Goal: Information Seeking & Learning: Learn about a topic

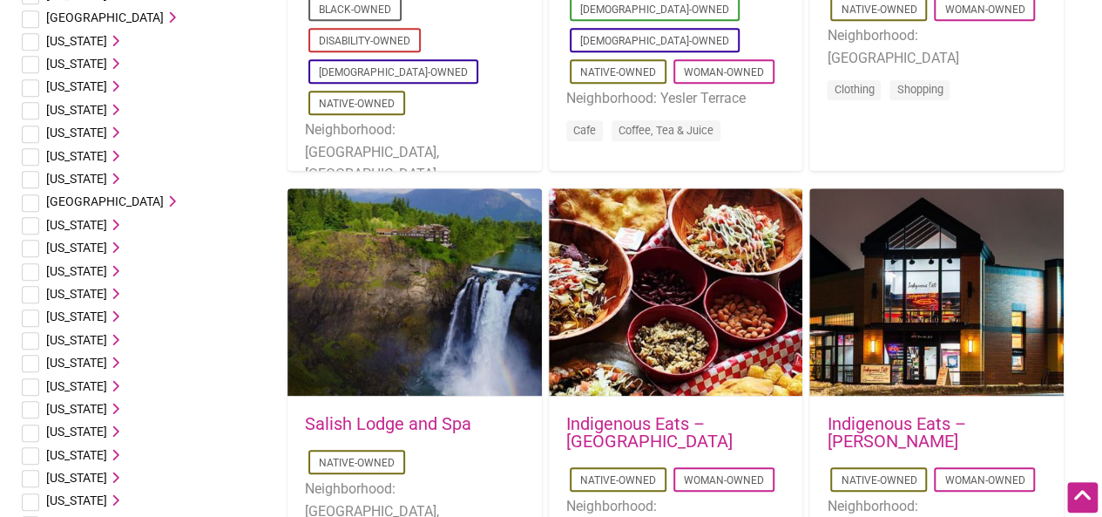
scroll to position [523, 0]
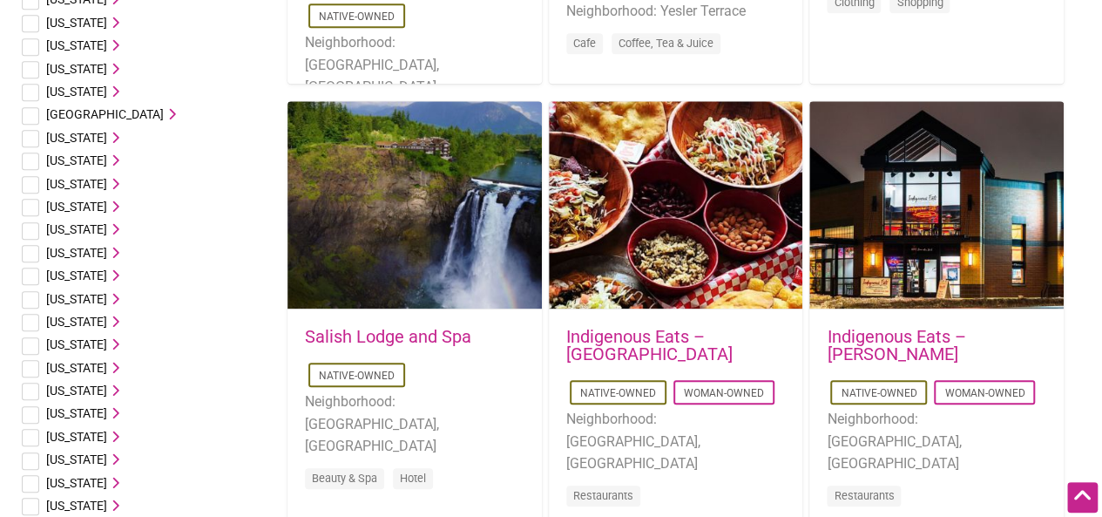
click at [583, 330] on link "Indigenous Eats – [GEOGRAPHIC_DATA]" at bounding box center [649, 345] width 166 height 38
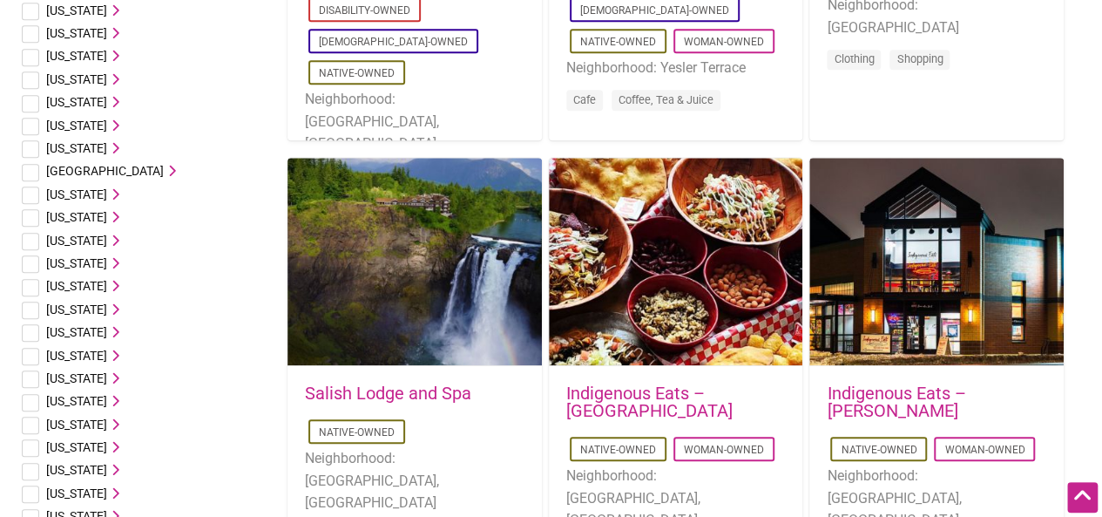
scroll to position [261, 0]
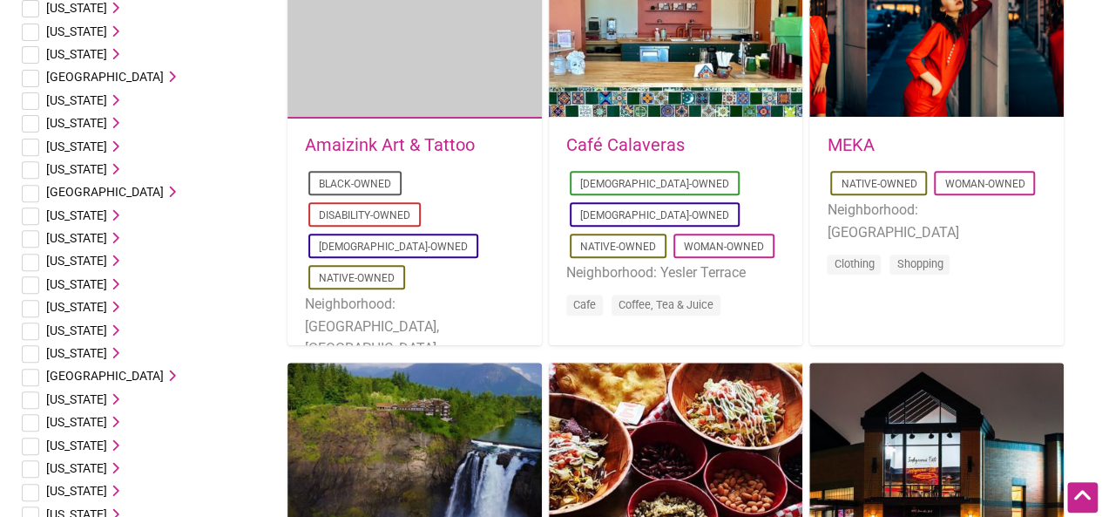
click at [32, 302] on input "checkbox" at bounding box center [30, 308] width 17 height 17
checkbox input "true"
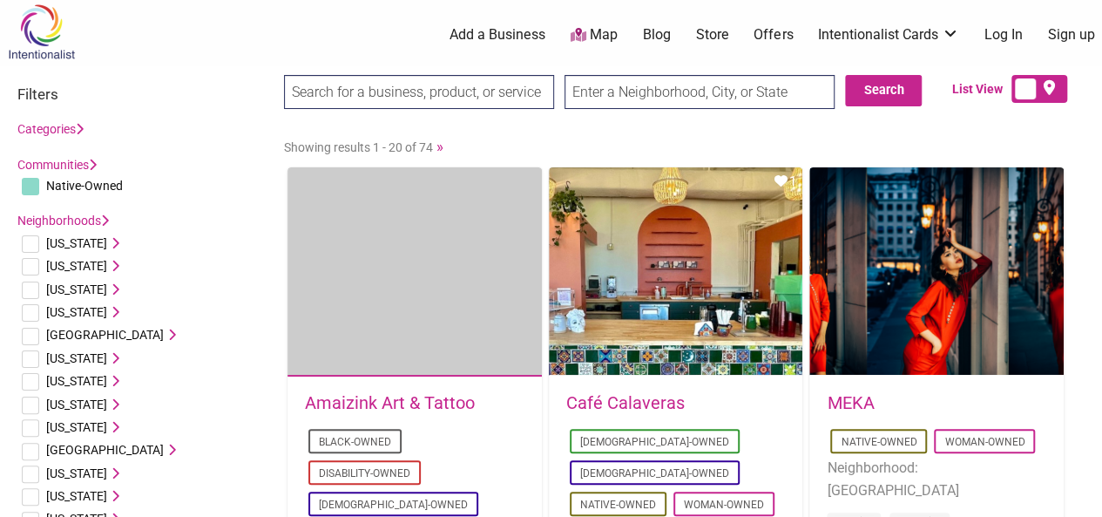
scroll to position [0, 0]
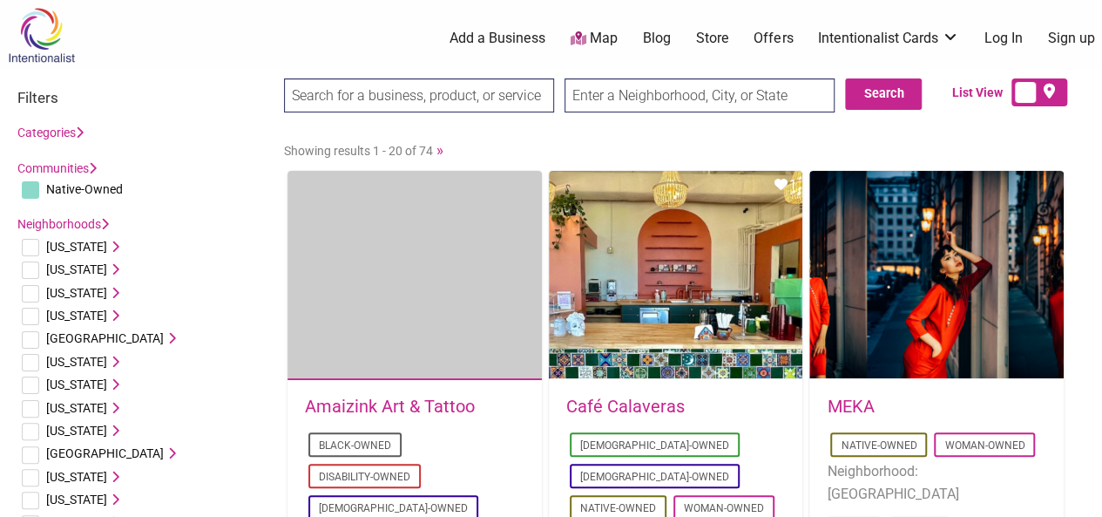
click at [629, 90] on input "text" at bounding box center [700, 95] width 270 height 34
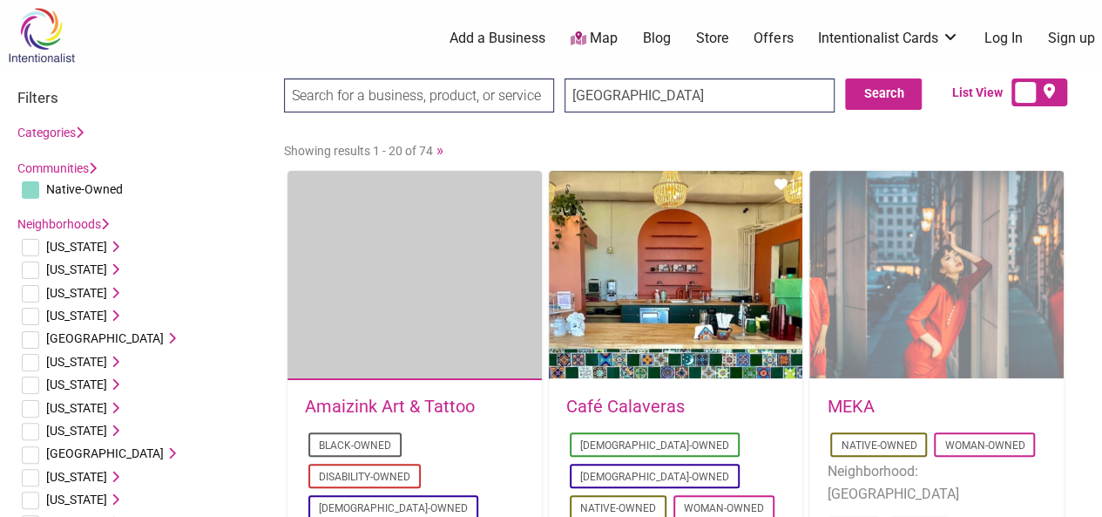
type input "indianapolis"
click at [284, 78] on input "Search" at bounding box center [317, 96] width 67 height 36
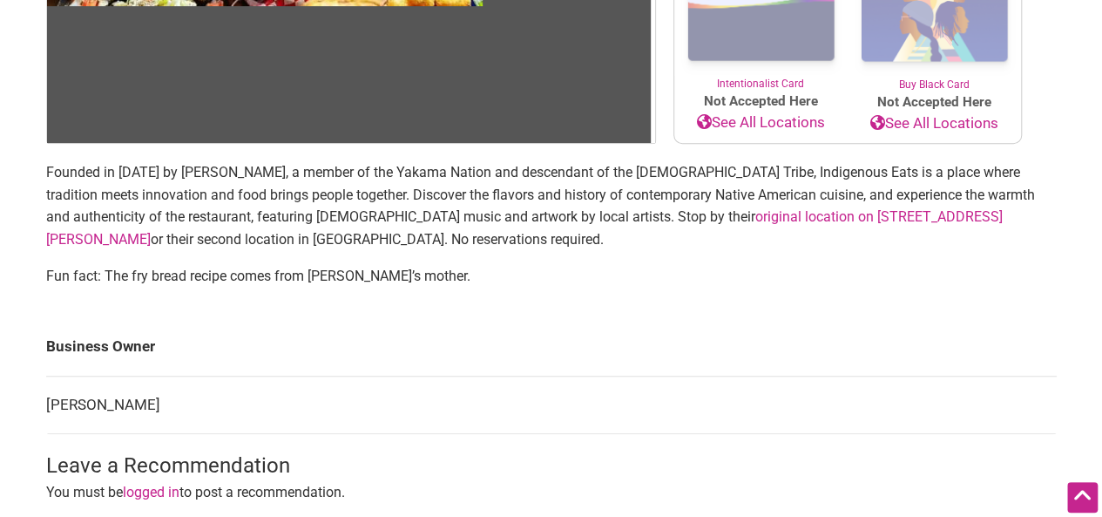
scroll to position [436, 0]
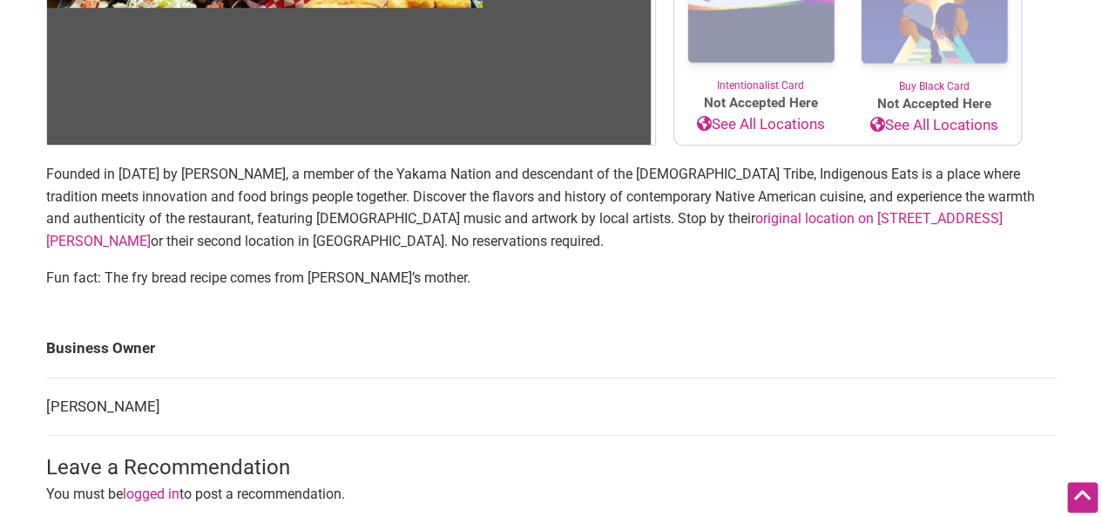
click at [787, 214] on link "original location on E Boone Ave" at bounding box center [524, 229] width 957 height 39
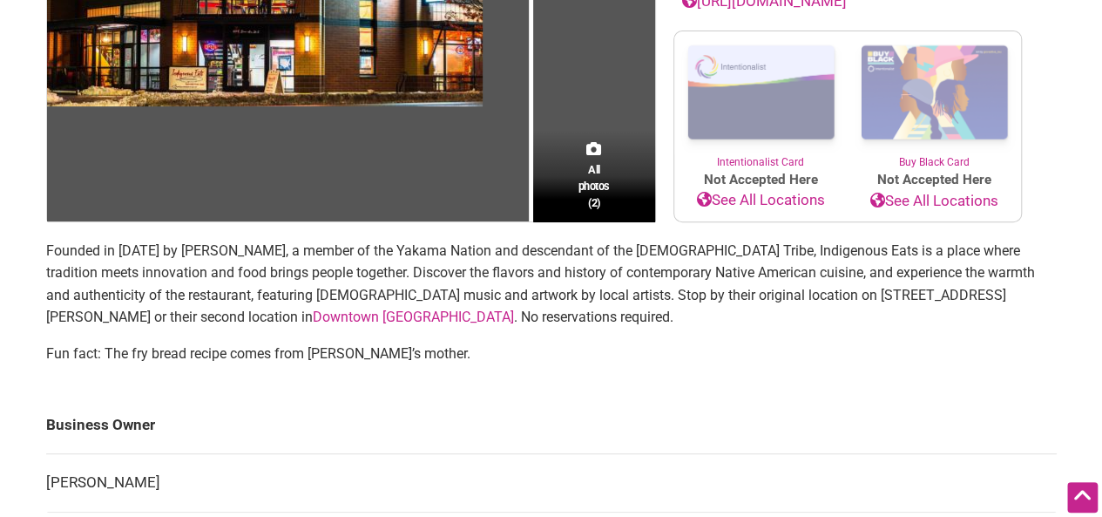
scroll to position [349, 0]
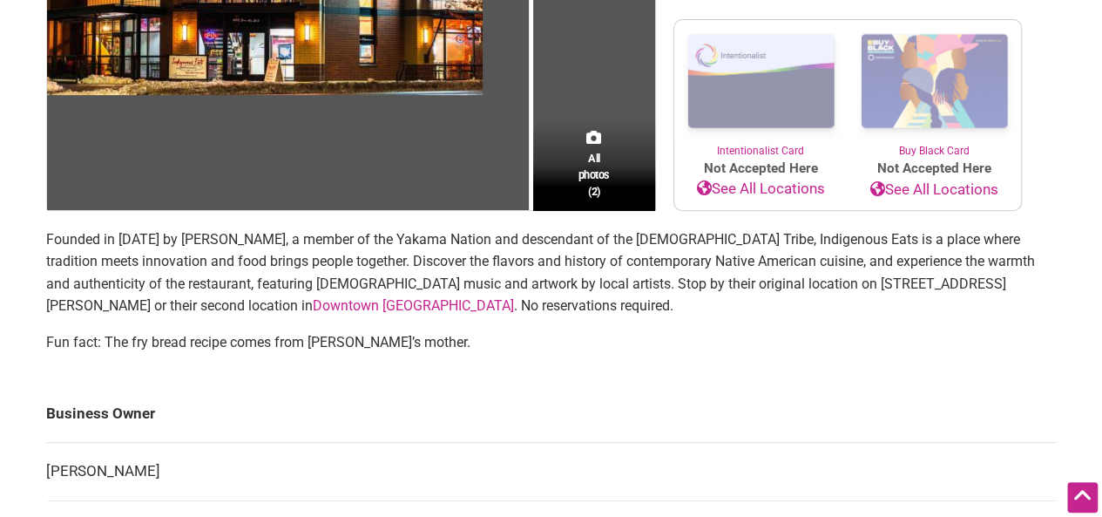
click at [313, 301] on link "Downtown [GEOGRAPHIC_DATA]" at bounding box center [413, 305] width 201 height 17
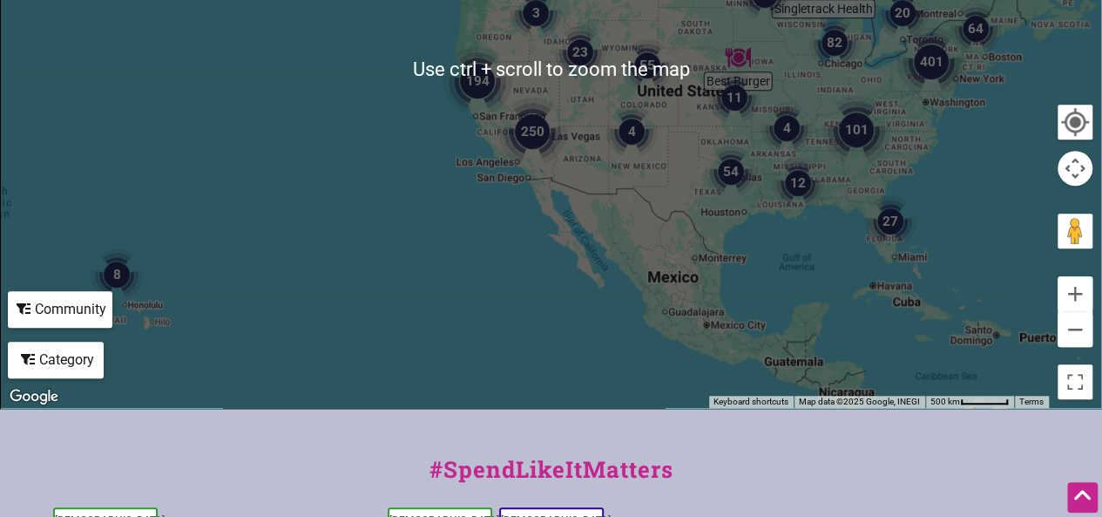
scroll to position [697, 0]
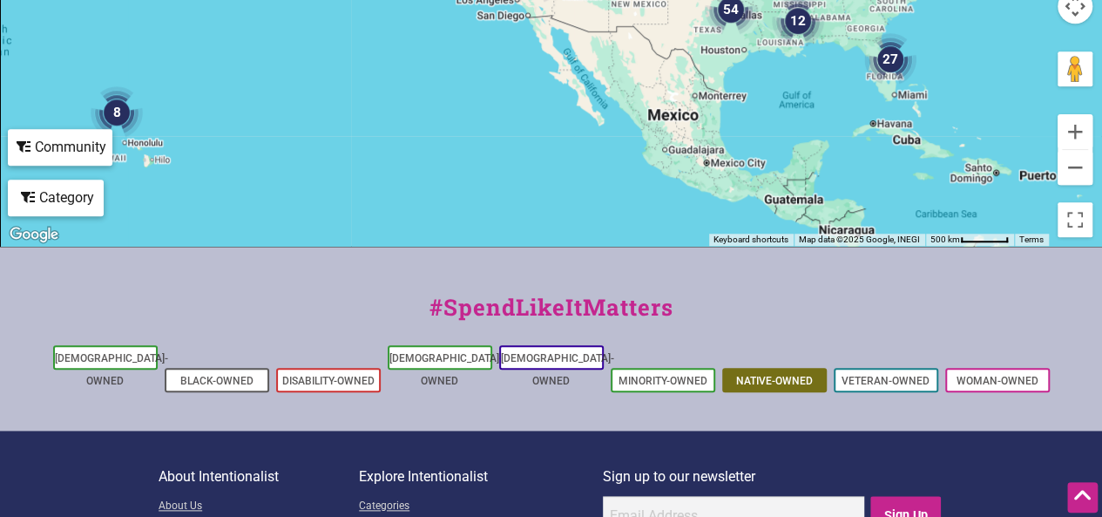
click at [723, 368] on li "Native-Owned" at bounding box center [774, 380] width 105 height 24
click at [753, 375] on link "Native-Owned" at bounding box center [774, 381] width 77 height 12
